Goal: Task Accomplishment & Management: Manage account settings

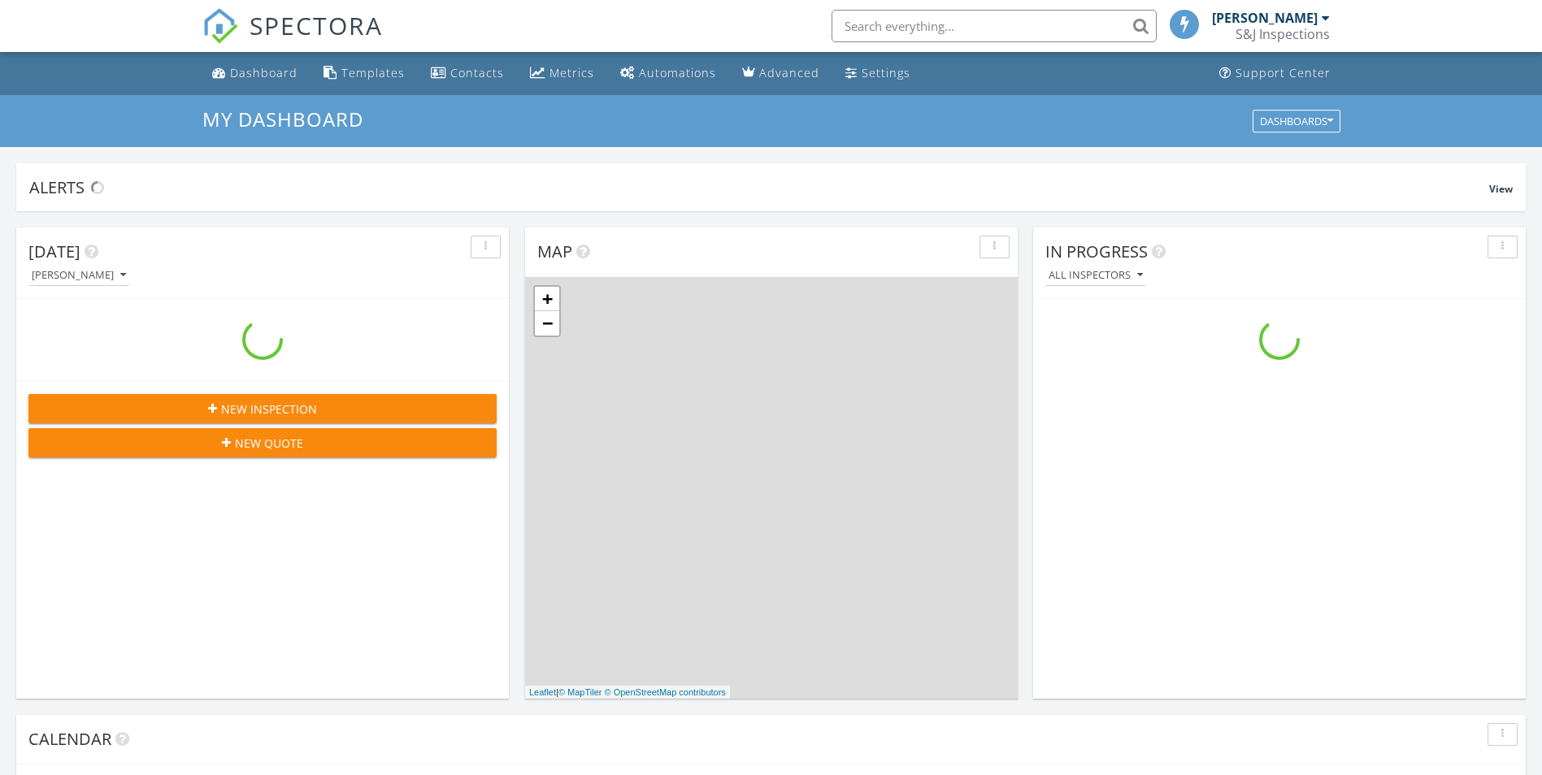
scroll to position [1504, 1567]
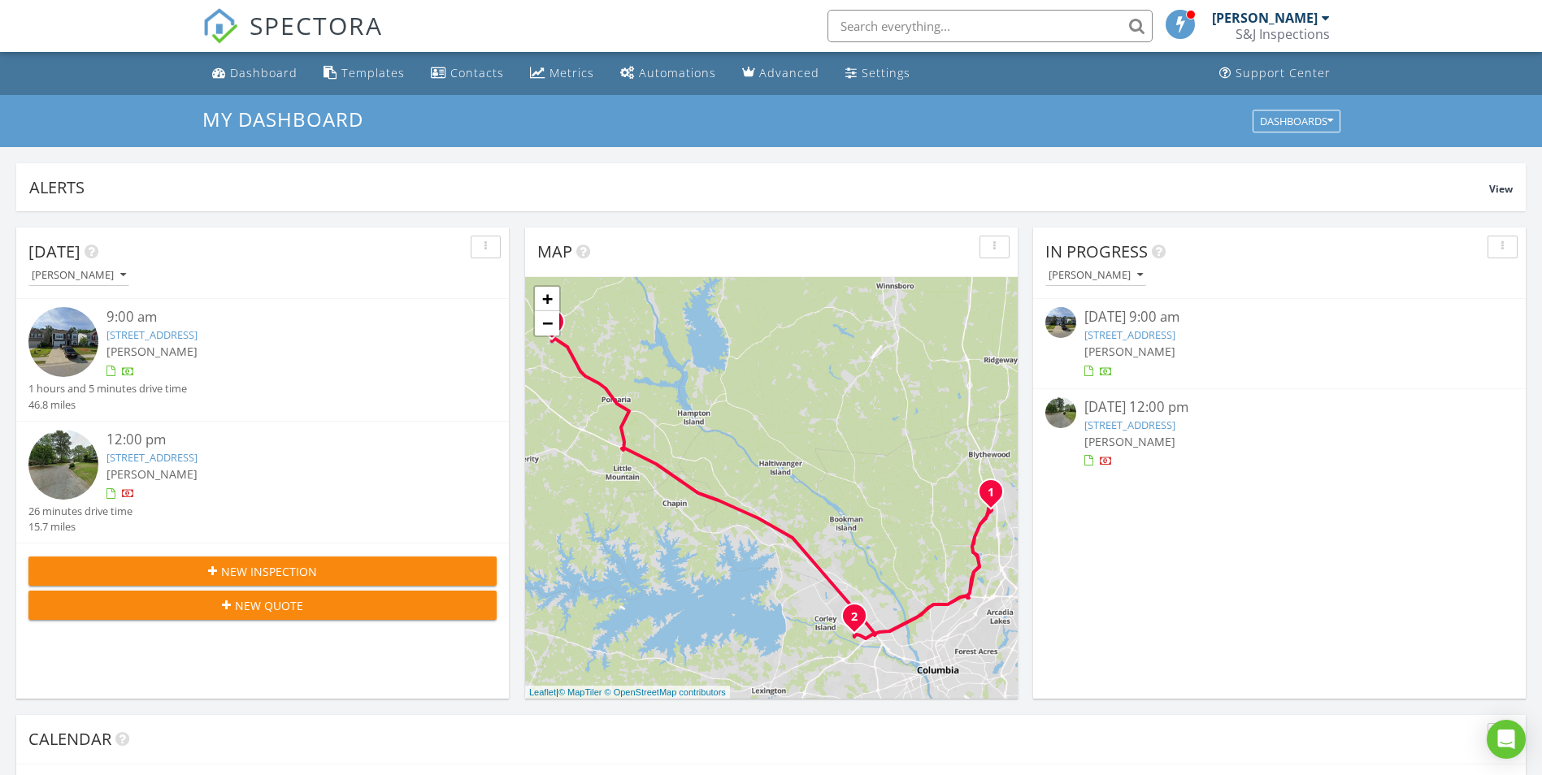
click at [197, 333] on link "394 Fairford Road, Blythewood, SC 29016" at bounding box center [151, 335] width 91 height 15
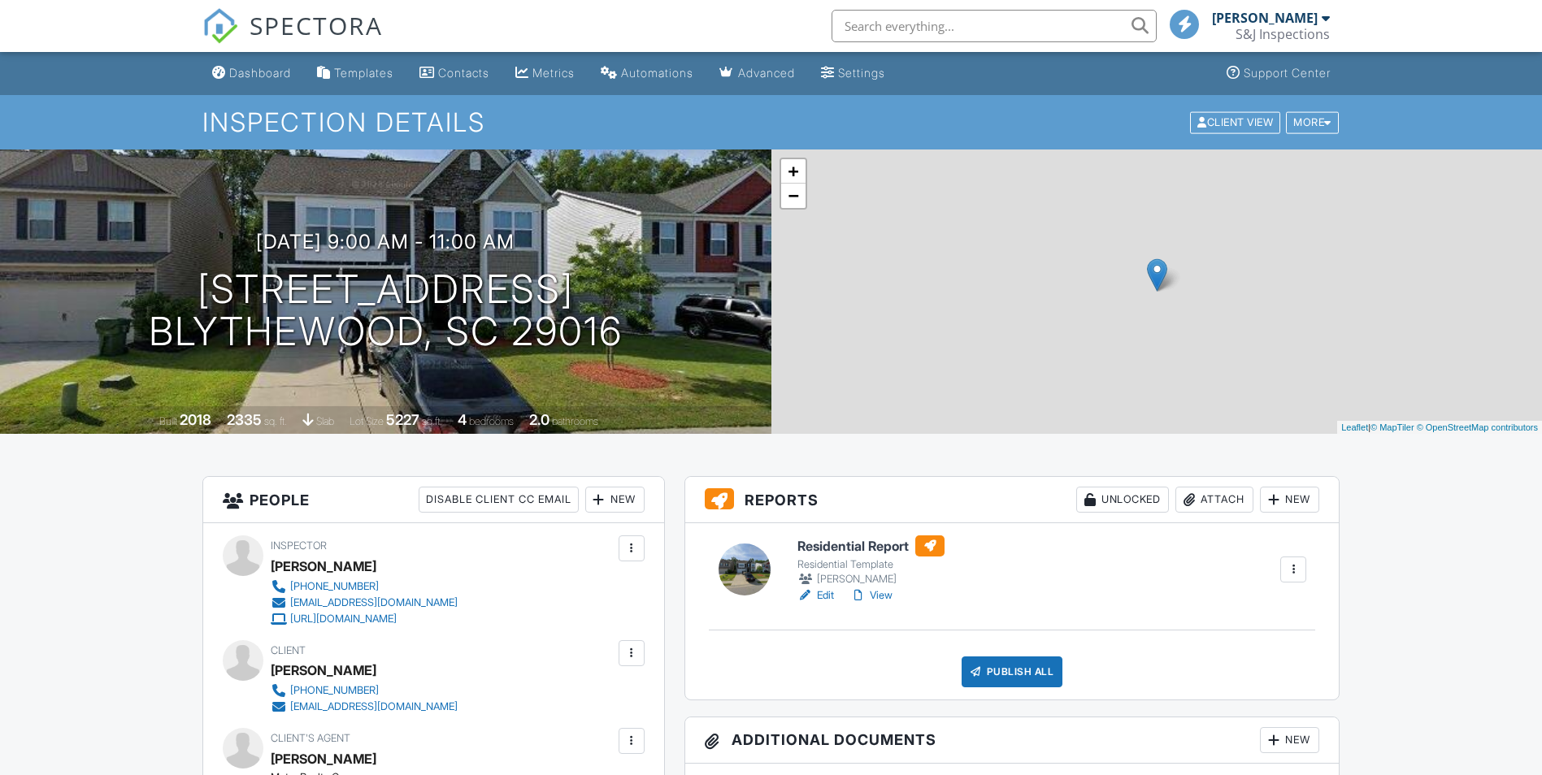
click at [1201, 497] on div "Attach" at bounding box center [1214, 500] width 78 height 26
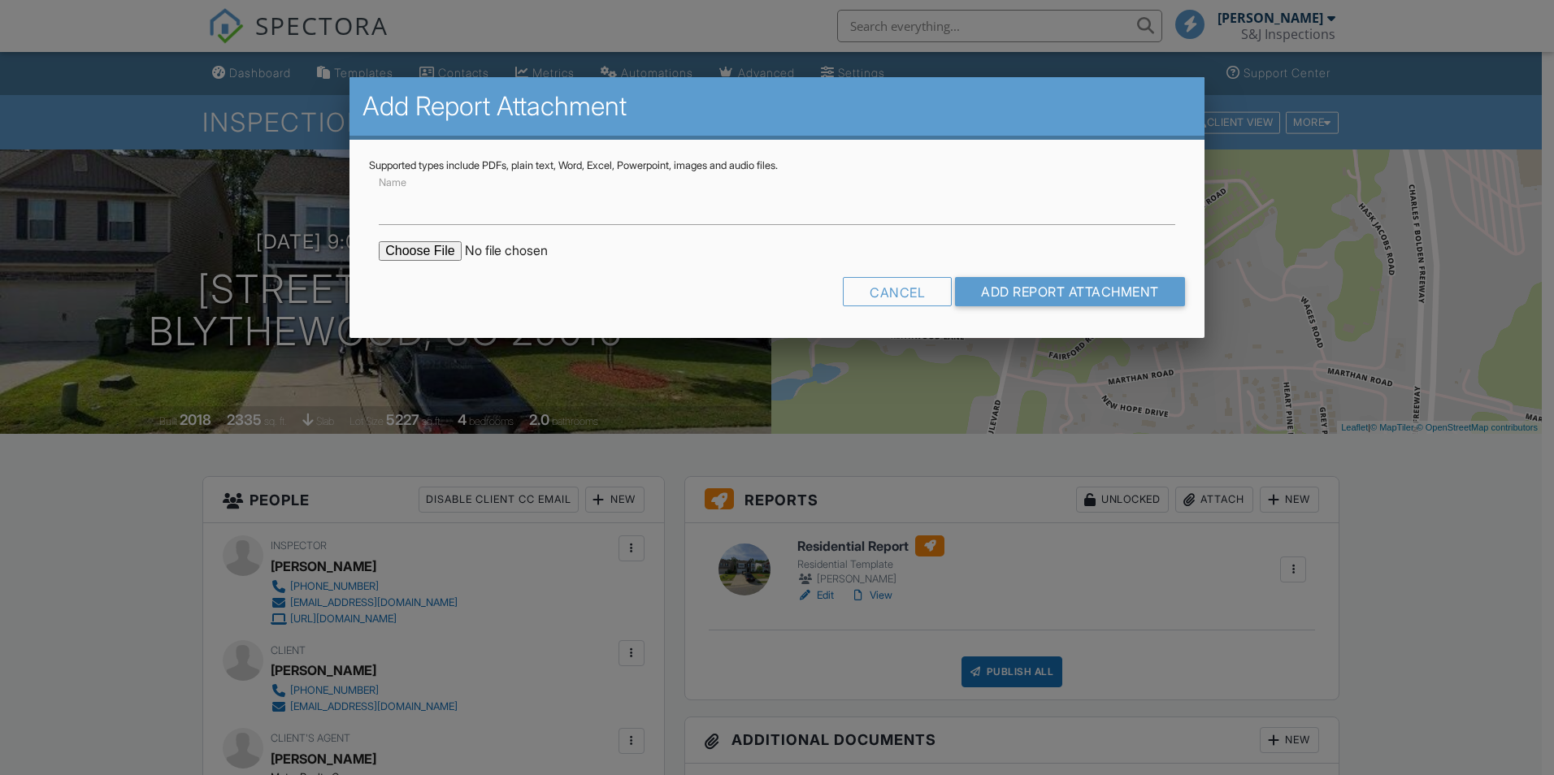
click at [430, 249] on input "file" at bounding box center [517, 251] width 276 height 20
type input "C:\fakepath\394 Fairford Road CL 100.pdf"
click at [495, 210] on input "Name" at bounding box center [777, 205] width 796 height 40
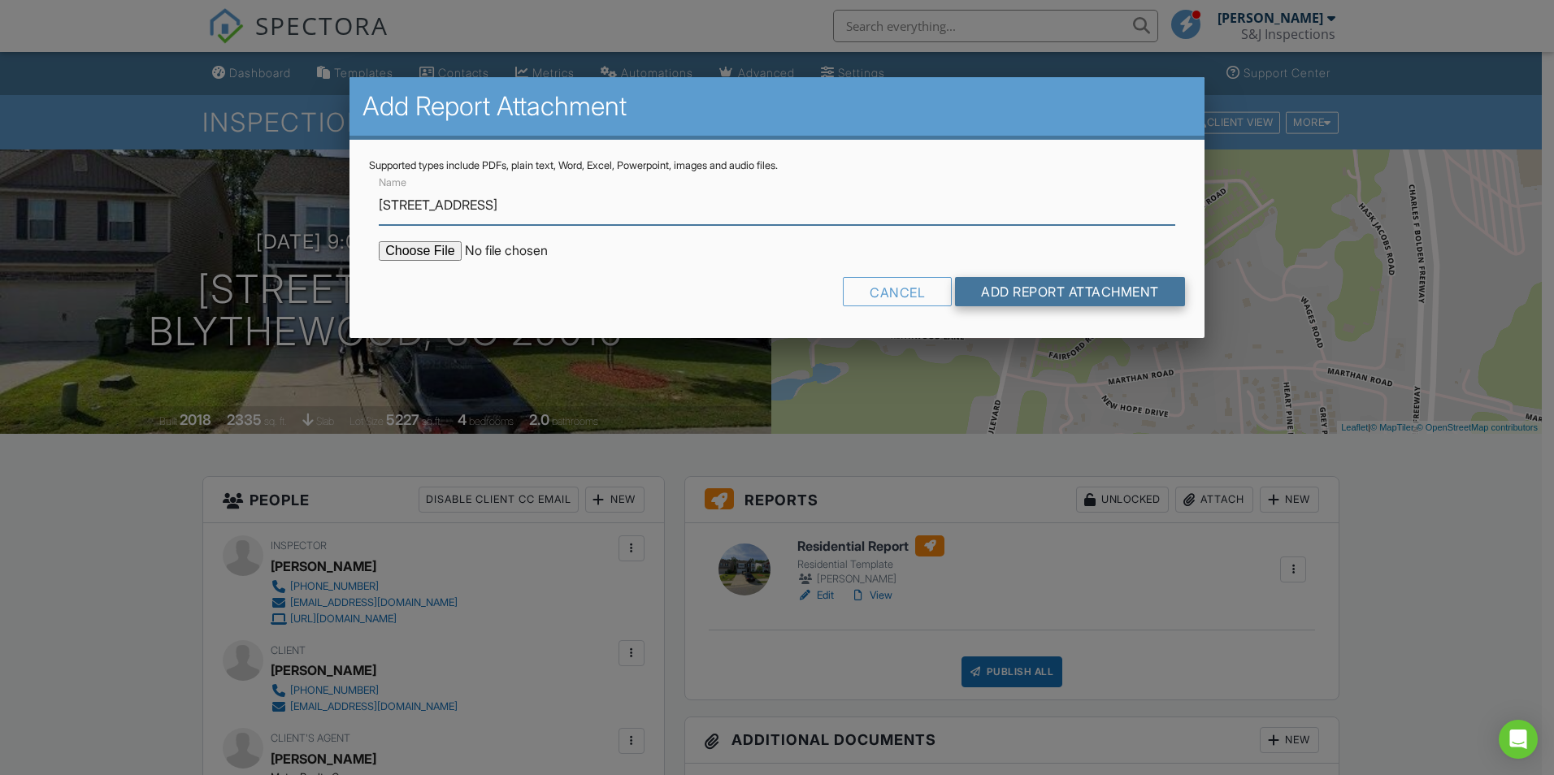
type input "394 Fairford Road CL-100 Letter"
click at [1082, 291] on input "Add Report Attachment" at bounding box center [1070, 291] width 230 height 29
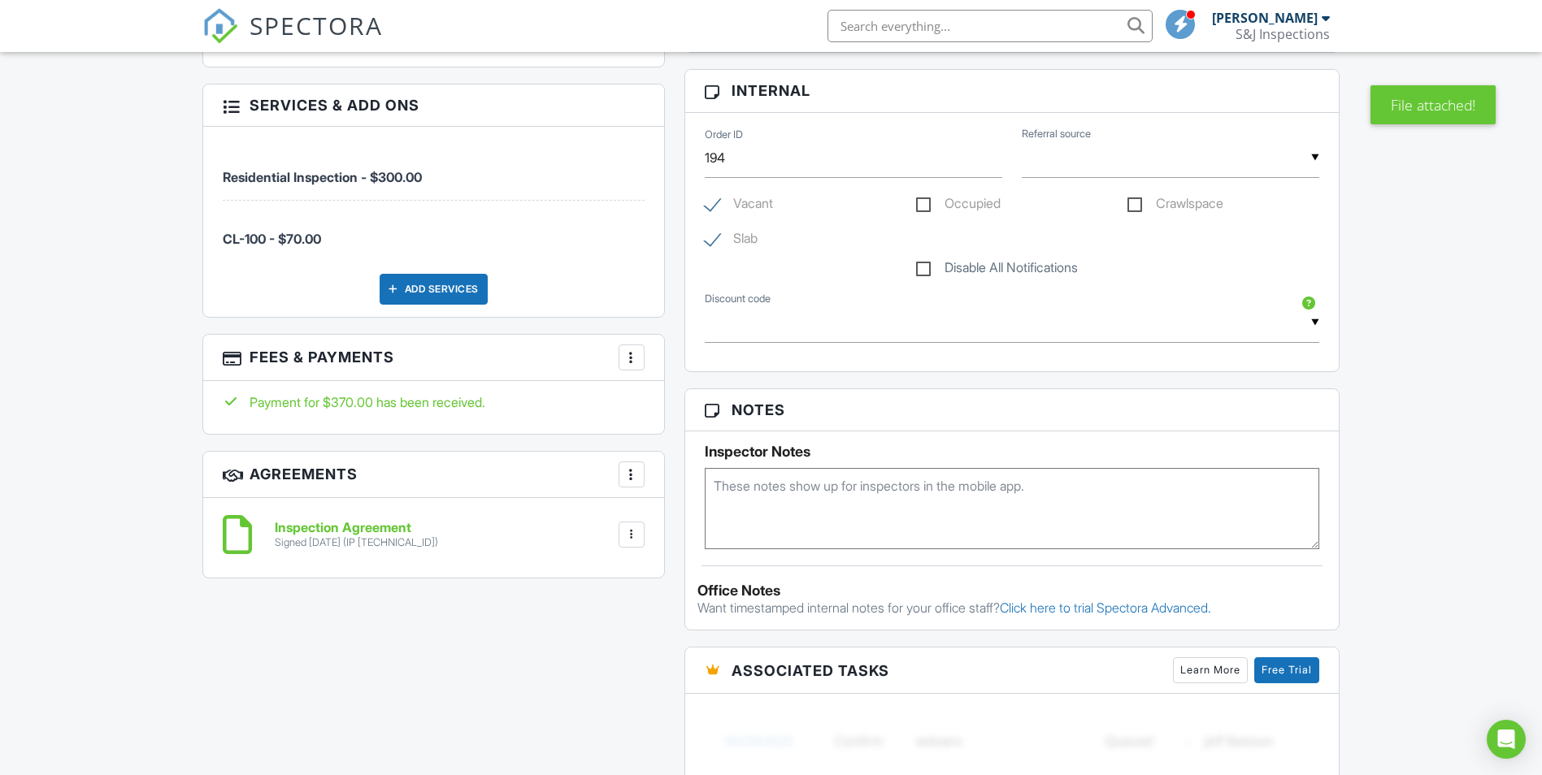
scroll to position [836, 0]
click at [634, 365] on div at bounding box center [631, 360] width 16 height 16
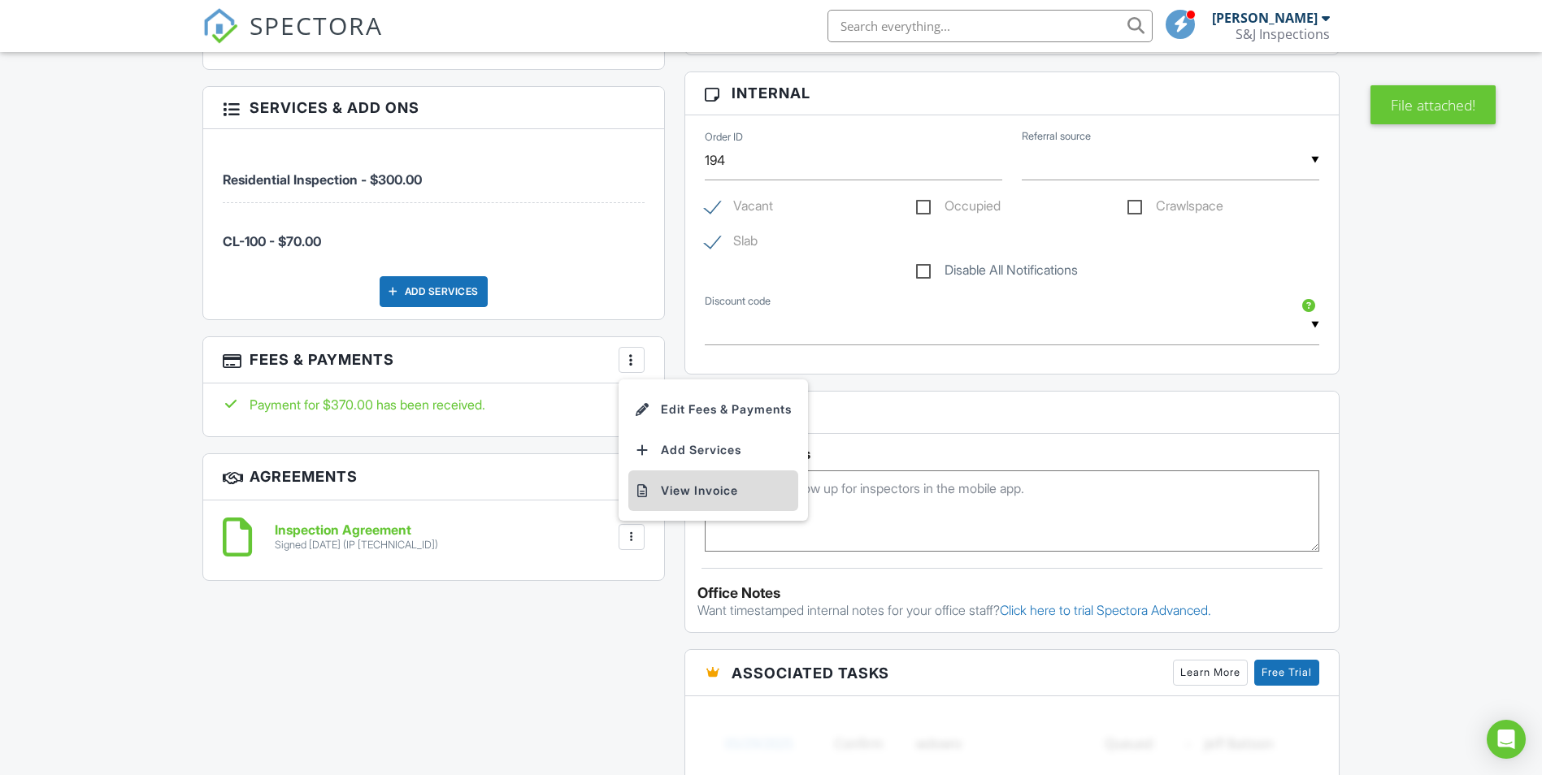
click at [679, 486] on li "View Invoice" at bounding box center [713, 491] width 170 height 41
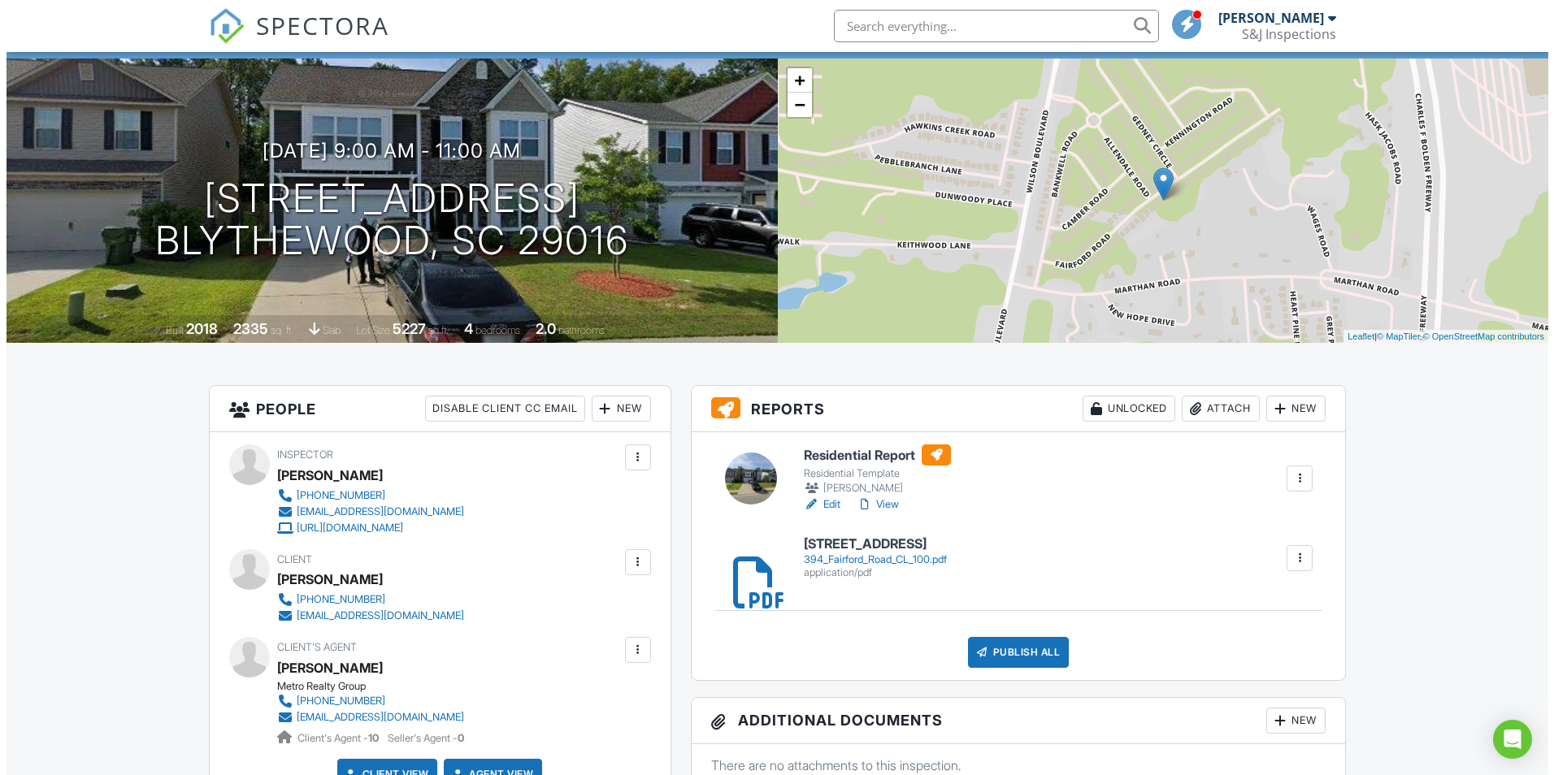
scroll to position [40, 0]
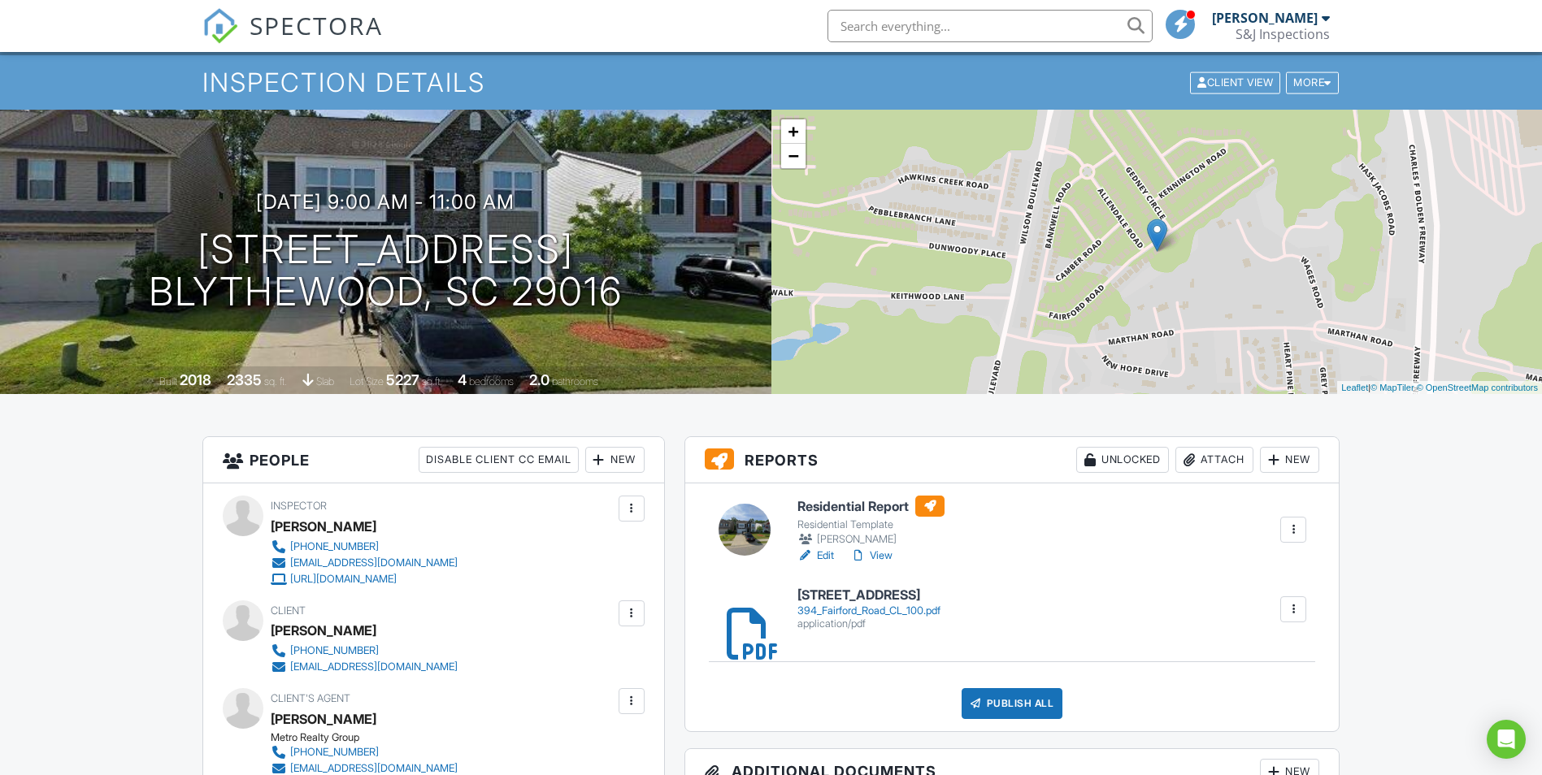
click at [1212, 463] on div "Attach" at bounding box center [1214, 460] width 78 height 26
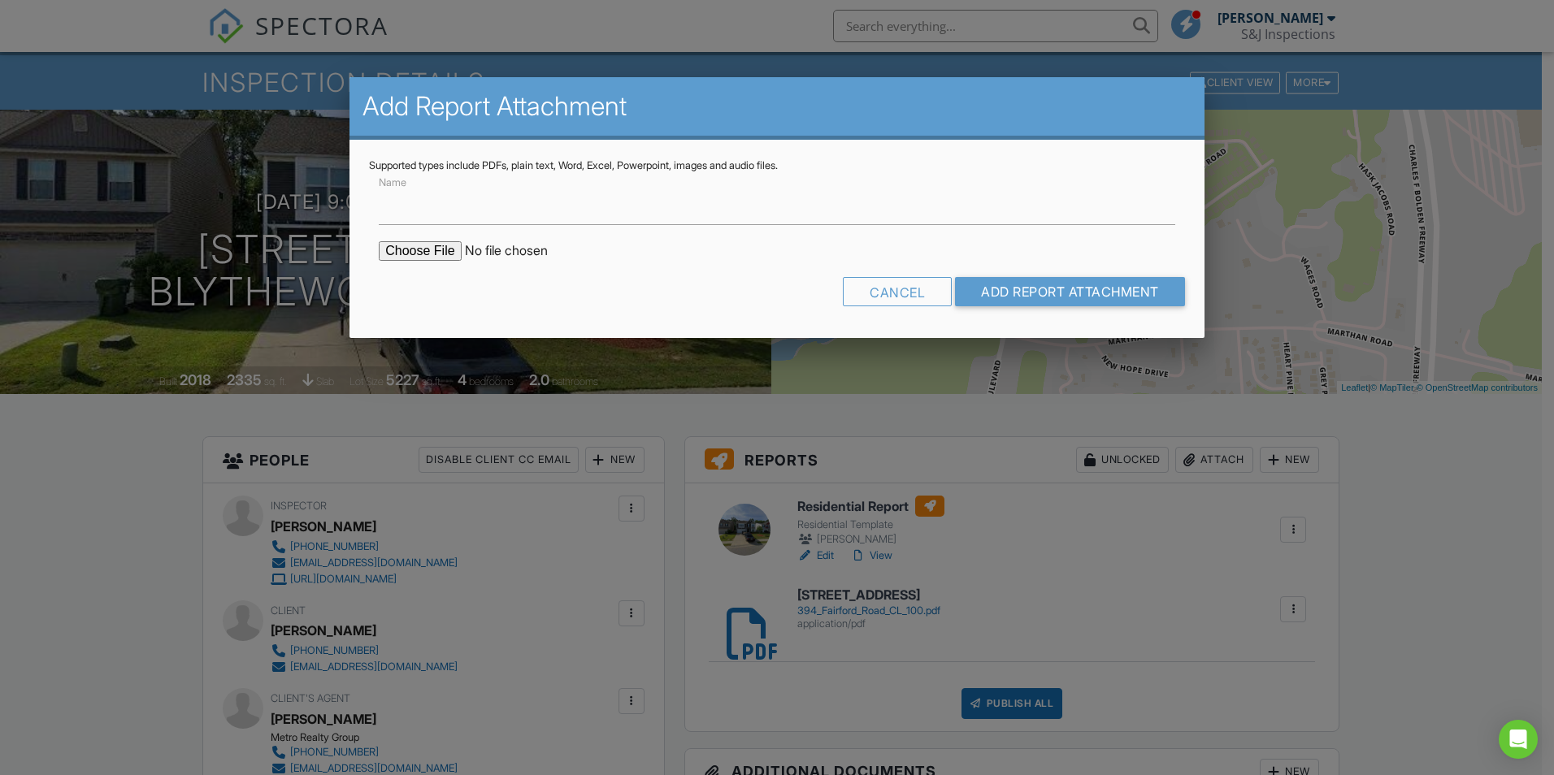
click at [407, 255] on input "file" at bounding box center [517, 251] width 276 height 20
type input "C:\fakepath\394 Fairford Road Invoice.pdf"
click at [401, 207] on label "Name" at bounding box center [396, 205] width 35 height 18
click at [401, 207] on input "Name" at bounding box center [777, 205] width 796 height 40
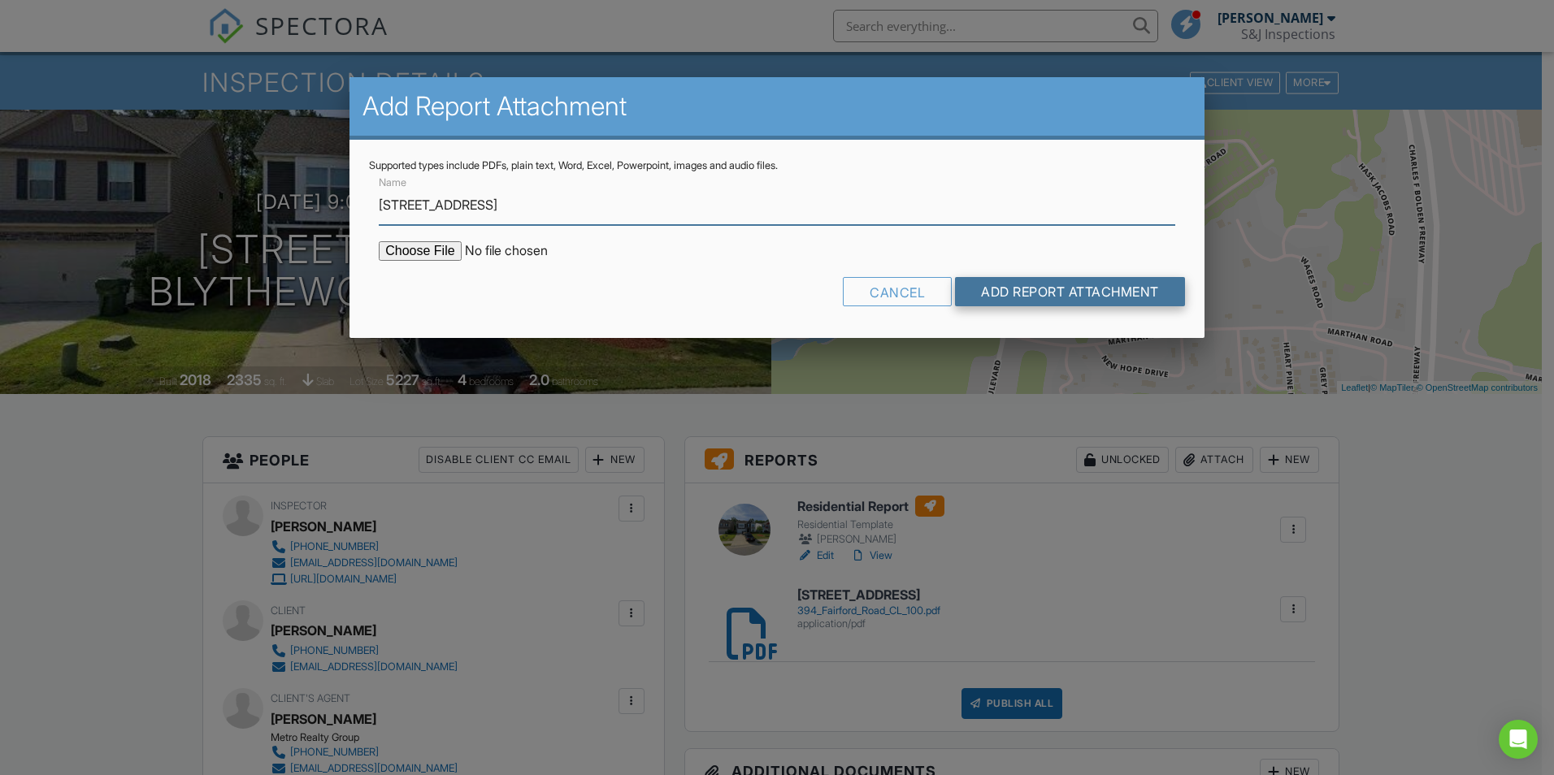
type input "[STREET_ADDRESS]"
click at [1018, 297] on input "Add Report Attachment" at bounding box center [1070, 291] width 230 height 29
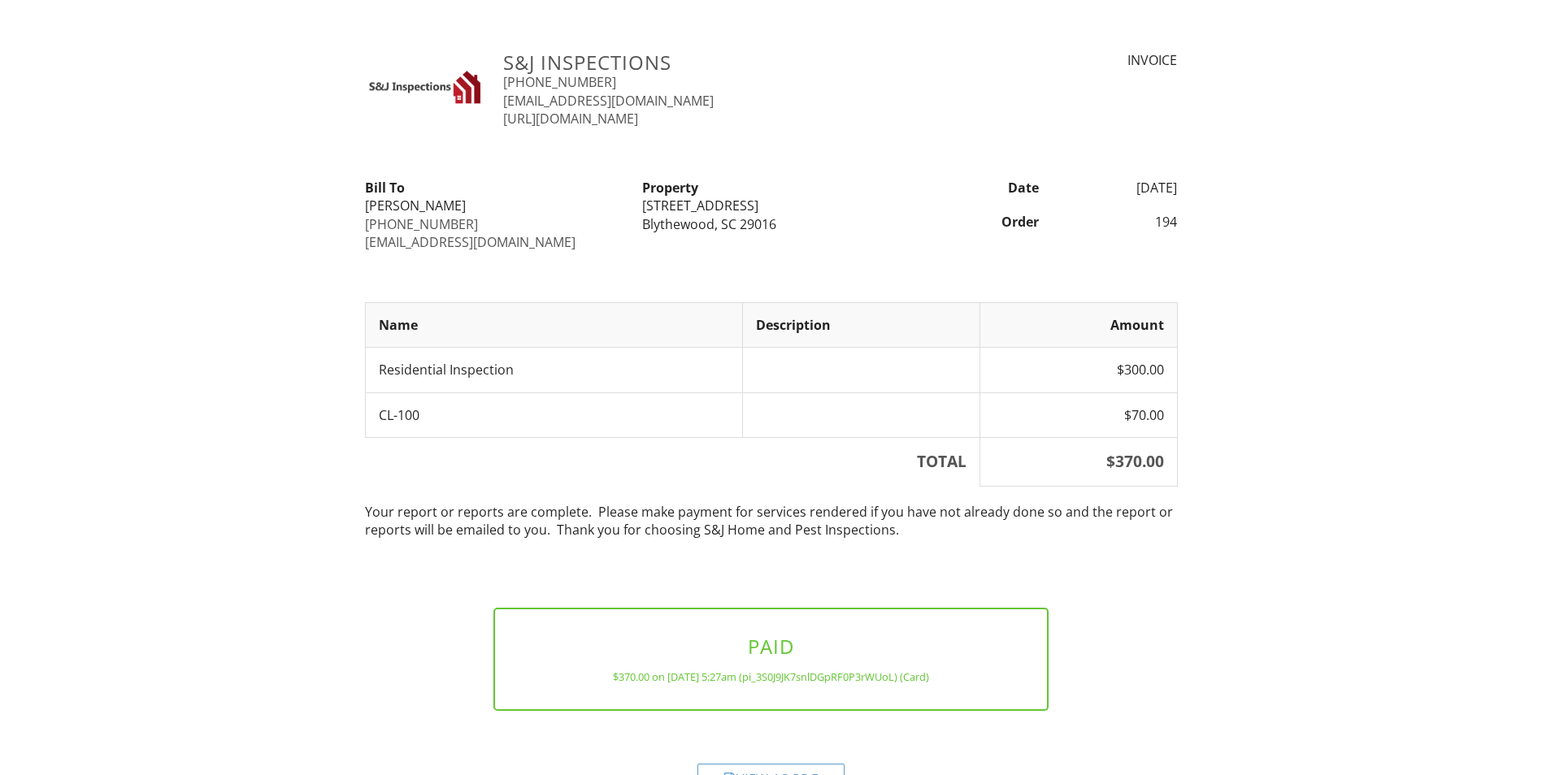
scroll to position [46, 0]
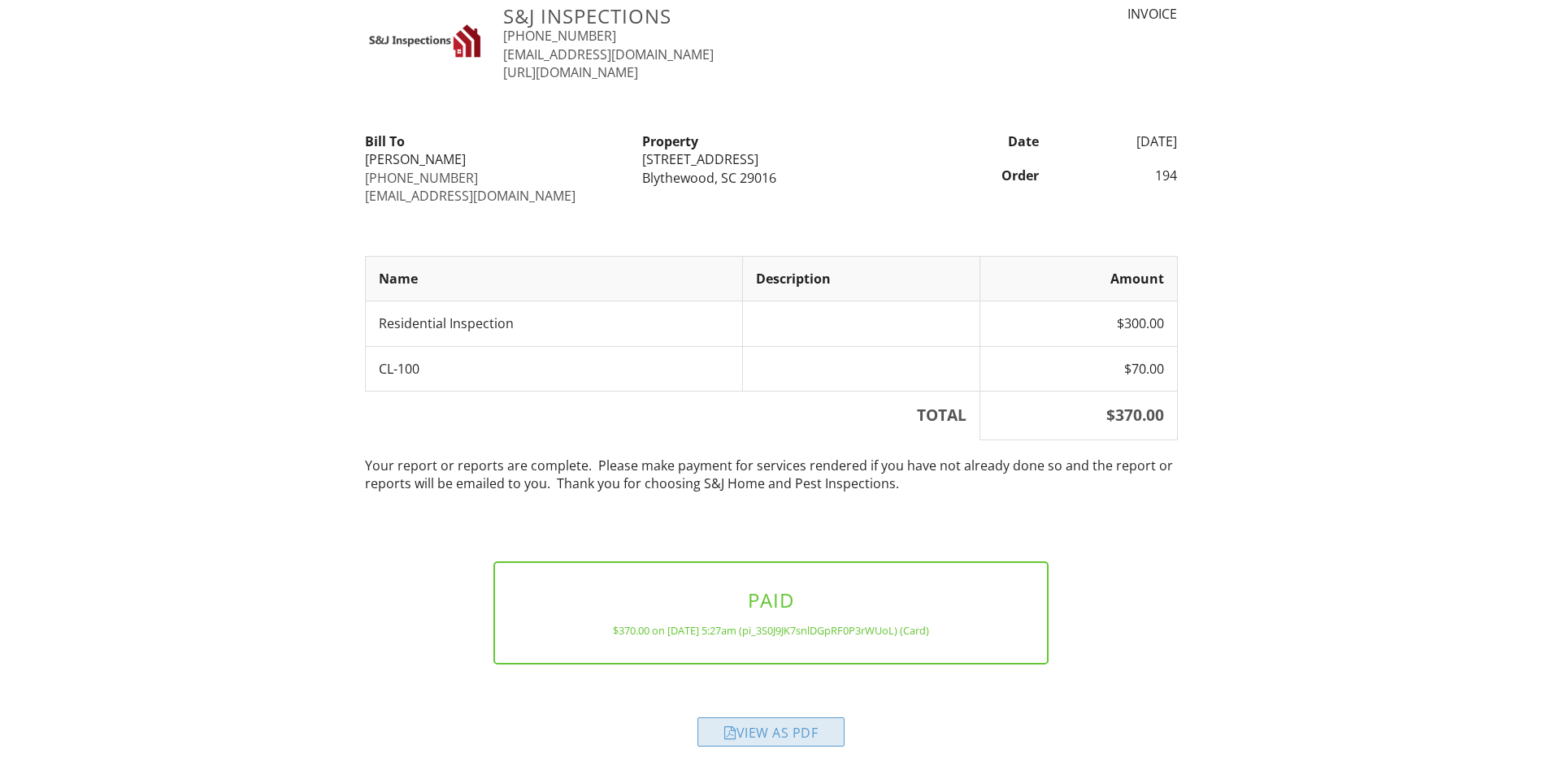
click at [770, 740] on div "View as PDF" at bounding box center [770, 732] width 147 height 29
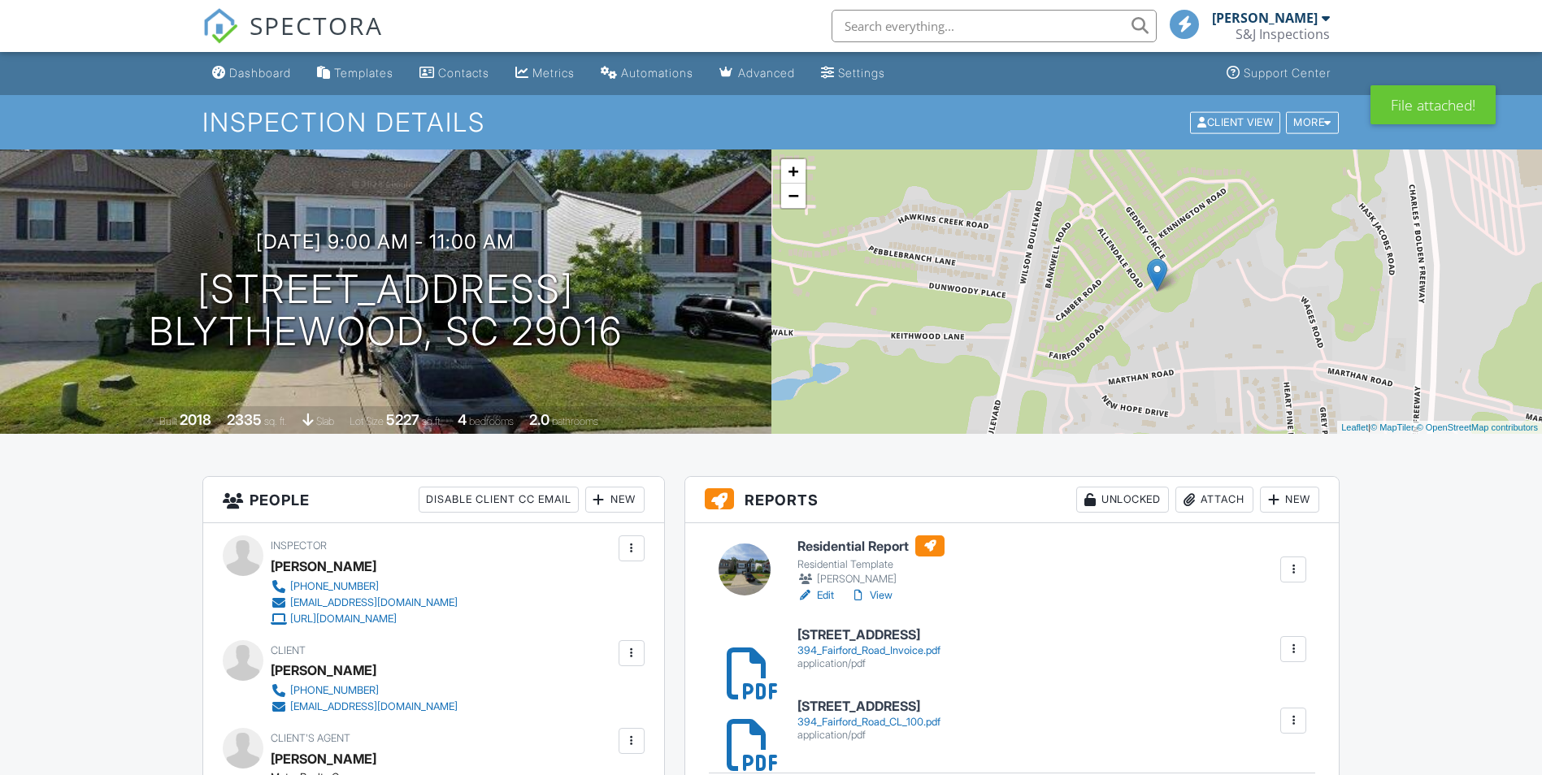
drag, startPoint x: 0, startPoint y: 0, endPoint x: 867, endPoint y: 553, distance: 1028.3
click at [867, 553] on h6 "Residential Report" at bounding box center [870, 546] width 147 height 21
